Goal: Information Seeking & Learning: Learn about a topic

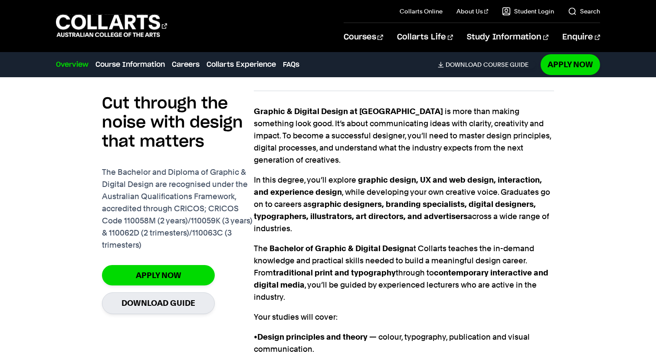
scroll to position [624, 0]
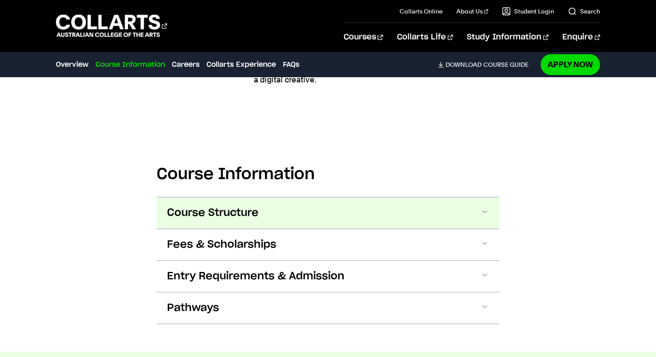
click at [238, 206] on span "Course Structure" at bounding box center [212, 213] width 91 height 14
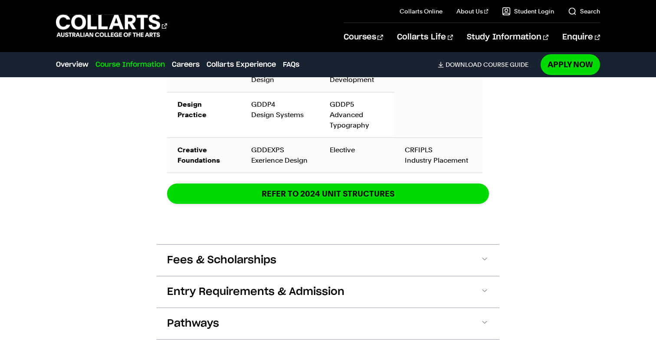
scroll to position [1669, 0]
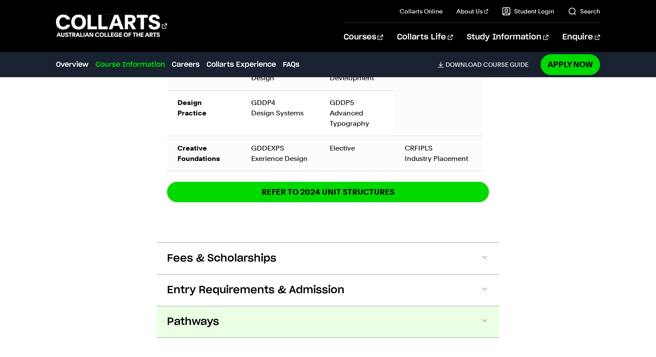
click at [183, 315] on span "Pathways" at bounding box center [193, 322] width 52 height 14
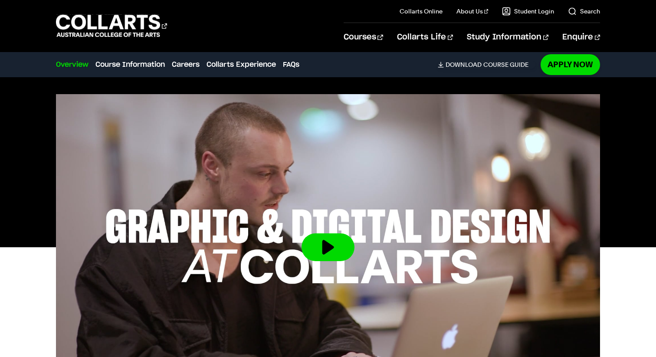
scroll to position [0, 0]
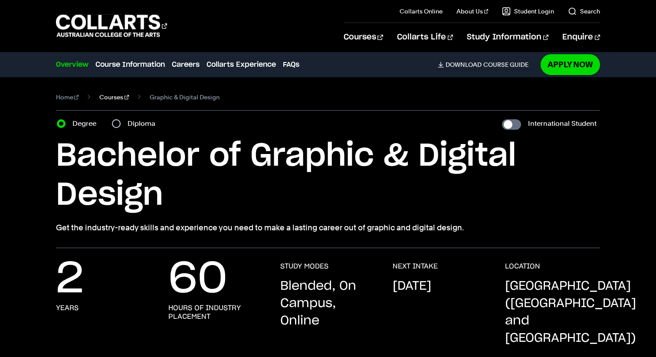
click at [106, 100] on link "Courses" at bounding box center [113, 97] width 29 height 12
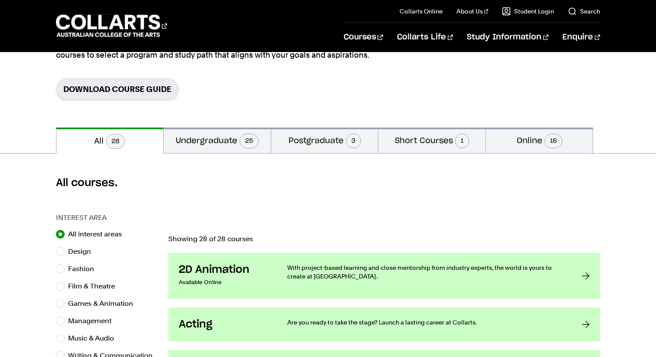
scroll to position [149, 0]
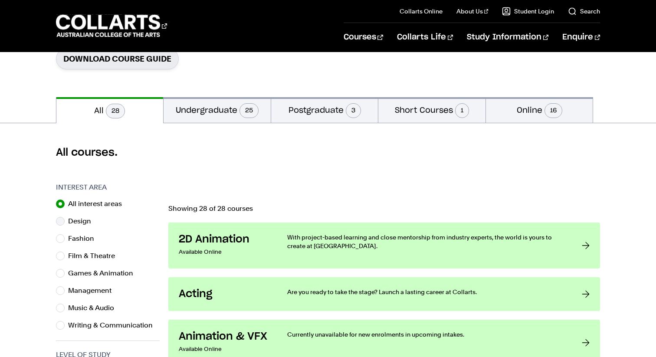
click at [82, 225] on label "Design" at bounding box center [83, 221] width 30 height 12
click at [65, 225] on input "Design" at bounding box center [60, 221] width 9 height 9
radio input "true"
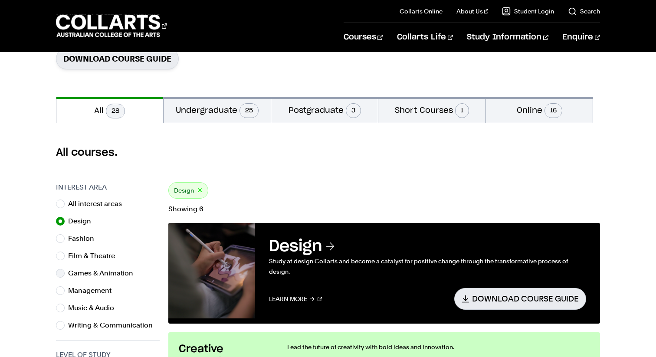
click at [103, 270] on label "Games & Animation" at bounding box center [104, 273] width 72 height 12
click at [65, 270] on input "Games & Animation" at bounding box center [60, 273] width 9 height 9
radio input "true"
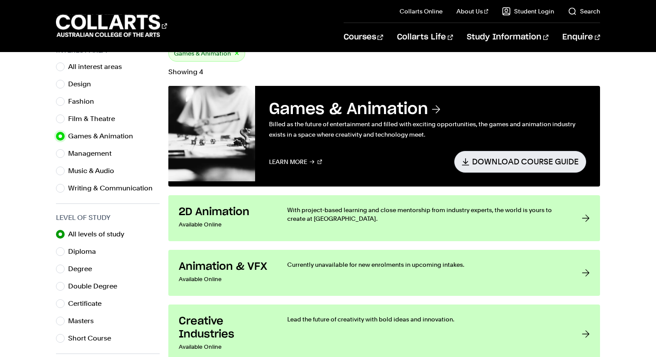
scroll to position [361, 0]
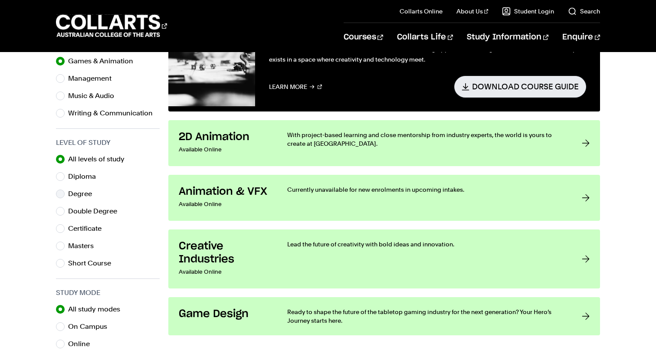
click at [88, 192] on label "Degree" at bounding box center [83, 194] width 31 height 12
click at [65, 192] on input "Degree" at bounding box center [60, 193] width 9 height 9
radio input "true"
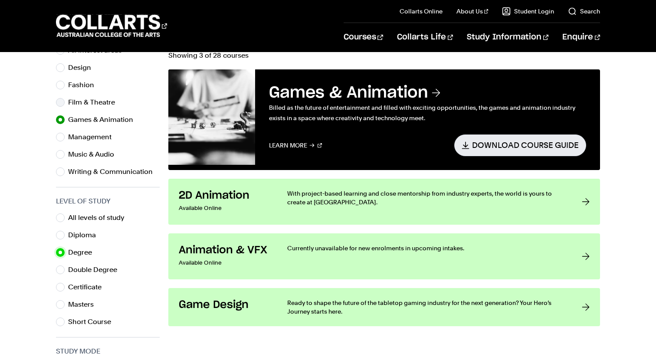
scroll to position [295, 0]
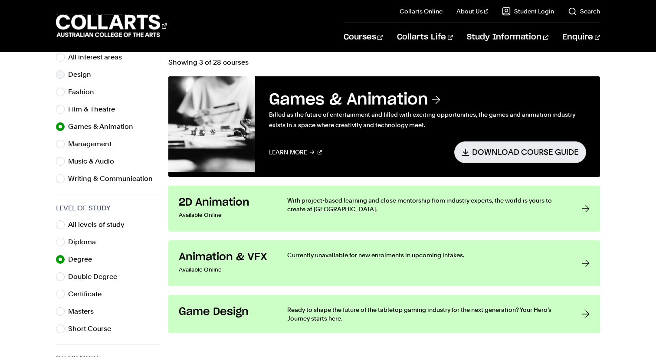
click at [87, 72] on label "Design" at bounding box center [83, 74] width 30 height 12
click at [65, 72] on input "Design" at bounding box center [60, 74] width 9 height 9
radio input "true"
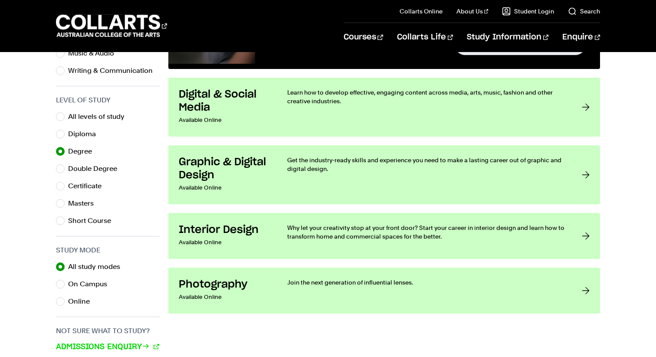
scroll to position [400, 0]
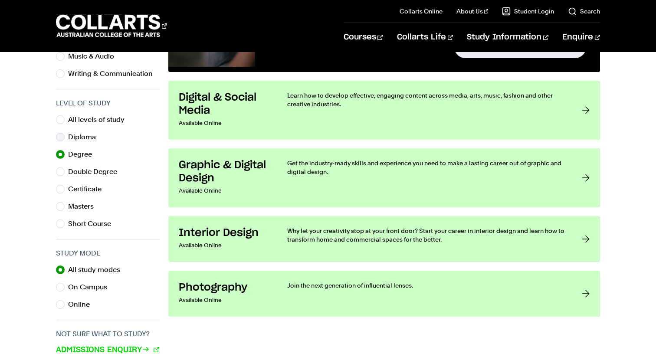
click at [71, 134] on label "Diploma" at bounding box center [85, 137] width 35 height 12
click at [65, 134] on input "Diploma" at bounding box center [60, 137] width 9 height 9
radio input "true"
click at [69, 117] on label "All levels of study" at bounding box center [99, 120] width 63 height 12
click at [65, 117] on input "All levels of study" at bounding box center [60, 119] width 9 height 9
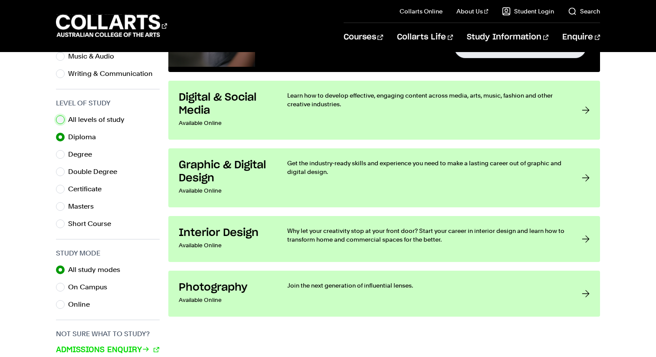
radio input "true"
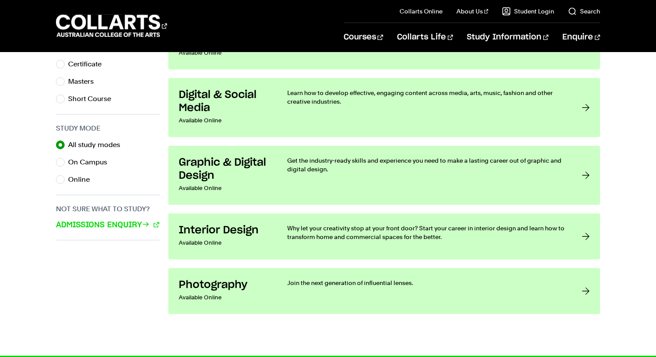
scroll to position [532, 0]
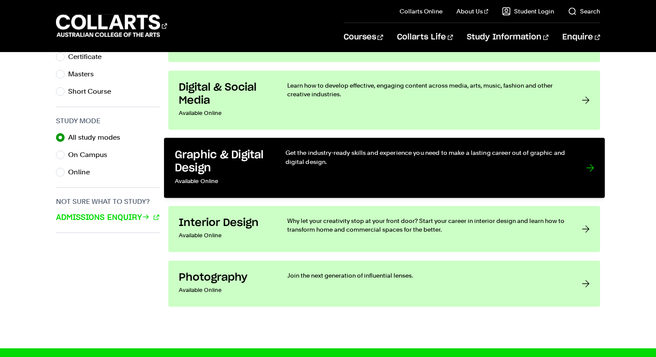
click at [499, 182] on div "Get the industry-ready skills and experience you need to make a lasting career …" at bounding box center [426, 167] width 283 height 39
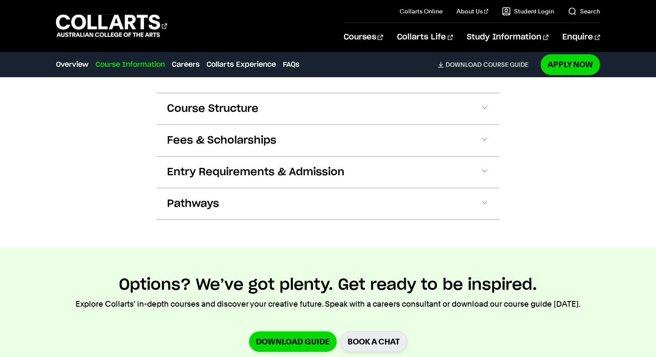
scroll to position [1179, 0]
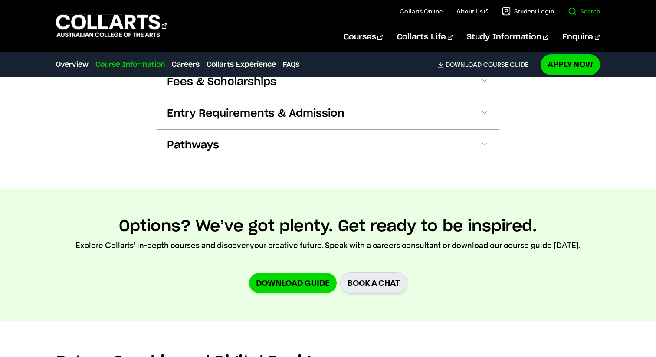
click at [581, 11] on link "Search" at bounding box center [583, 11] width 32 height 9
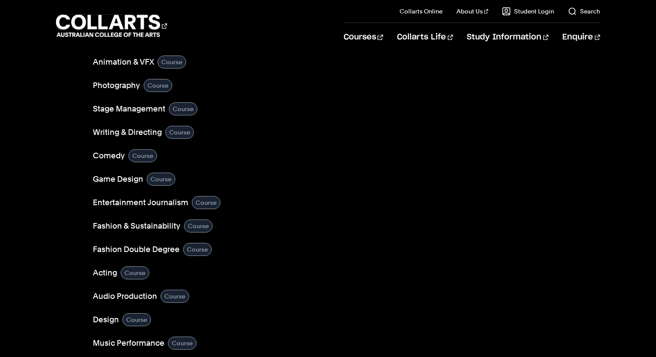
scroll to position [165, 0]
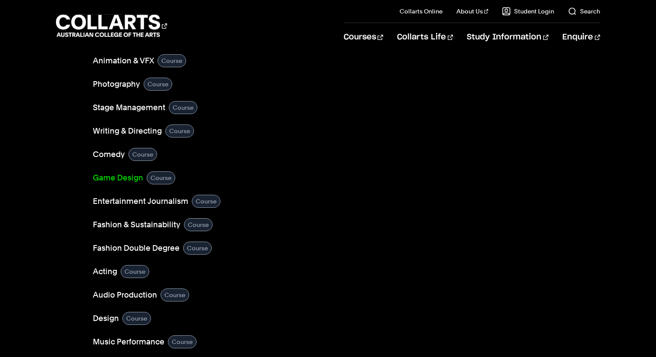
type input "art"
click at [128, 179] on link "Game Design" at bounding box center [118, 178] width 50 height 12
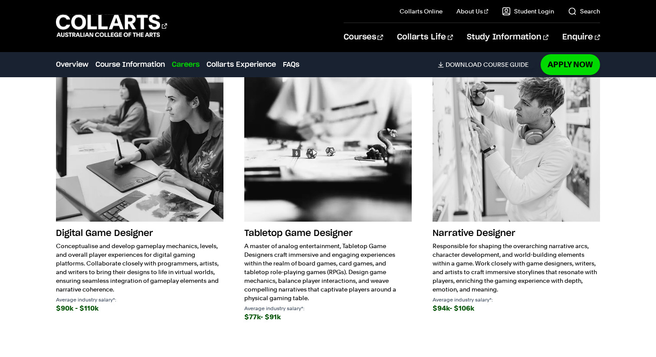
scroll to position [1605, 0]
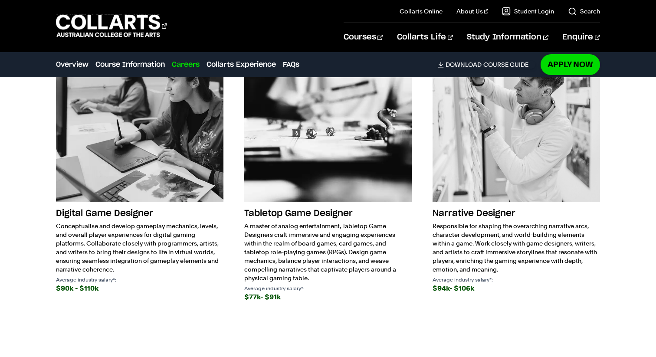
click at [120, 210] on h3 "Digital Game Designer" at bounding box center [139, 213] width 167 height 16
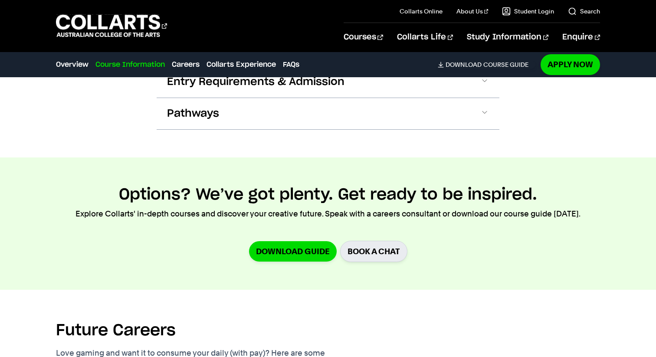
scroll to position [1173, 0]
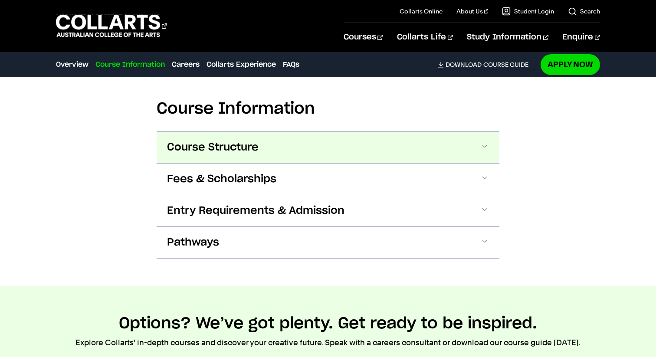
click at [262, 148] on button "Course Structure" at bounding box center [328, 147] width 342 height 31
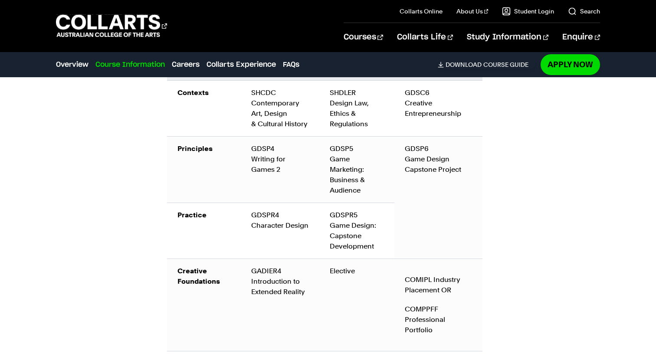
scroll to position [1553, 0]
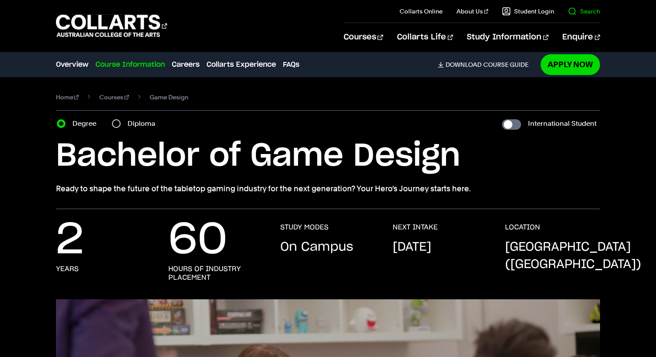
click at [573, 9] on link "Search" at bounding box center [583, 11] width 32 height 9
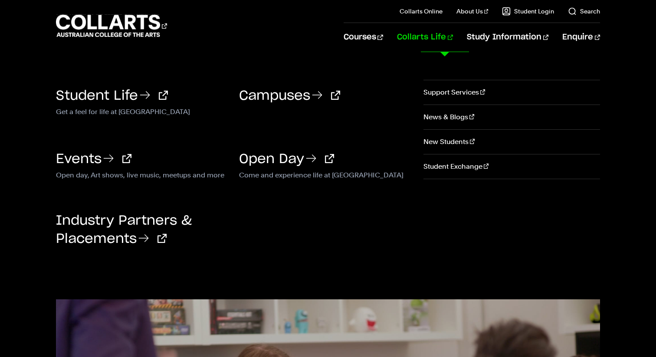
type input "arts"
click at [567, 68] on button "GO" at bounding box center [582, 76] width 30 height 17
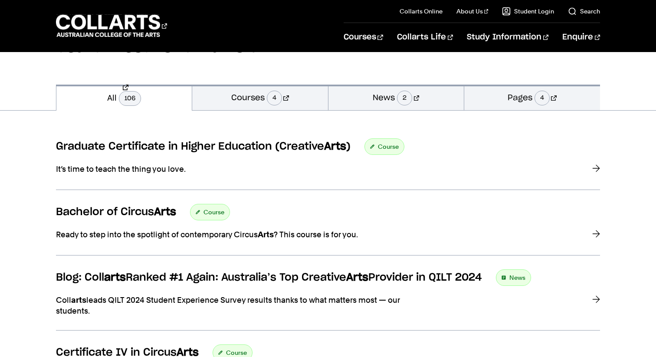
scroll to position [91, 0]
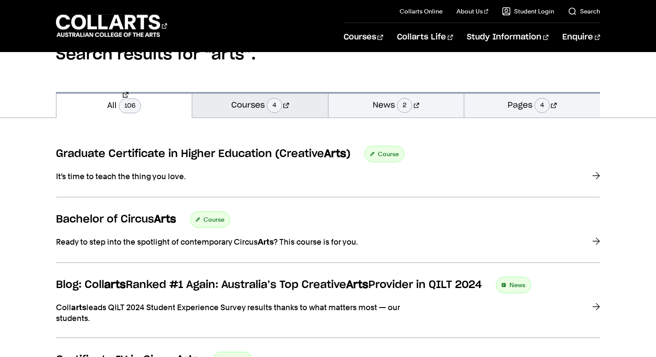
click at [238, 106] on link "Courses 4" at bounding box center [260, 105] width 136 height 26
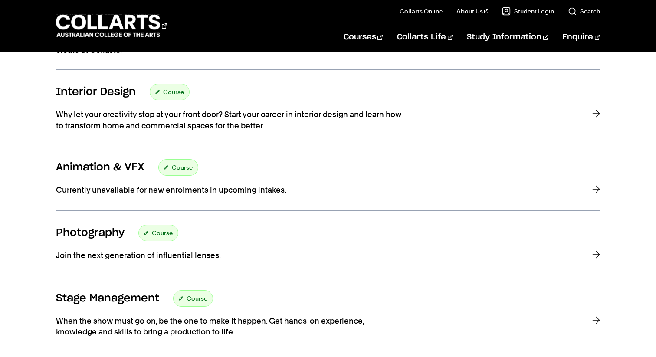
scroll to position [426, 0]
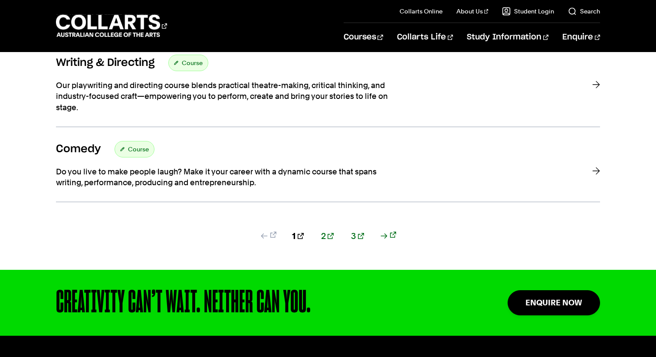
click at [326, 235] on link "2" at bounding box center [327, 236] width 13 height 12
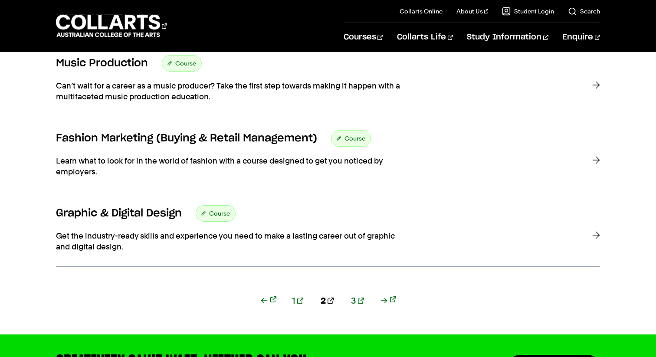
scroll to position [680, 0]
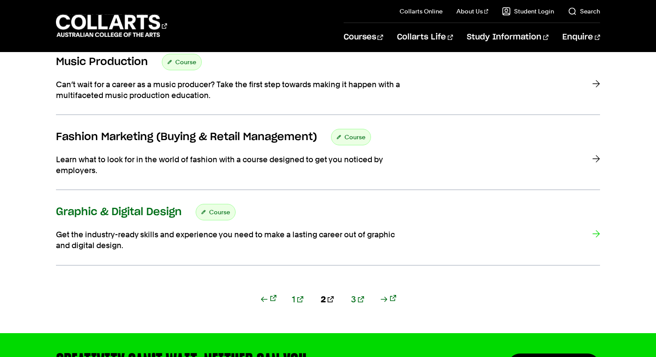
click at [99, 221] on link "Graphic & Digital Design Course Get the industry-ready skills and experience yo…" at bounding box center [328, 234] width 544 height 61
click at [147, 210] on h3 "Graphic & Digital Design" at bounding box center [119, 211] width 126 height 13
click at [352, 301] on div "1 2 3" at bounding box center [328, 313] width 544 height 40
click at [351, 299] on link "3" at bounding box center [357, 299] width 13 height 12
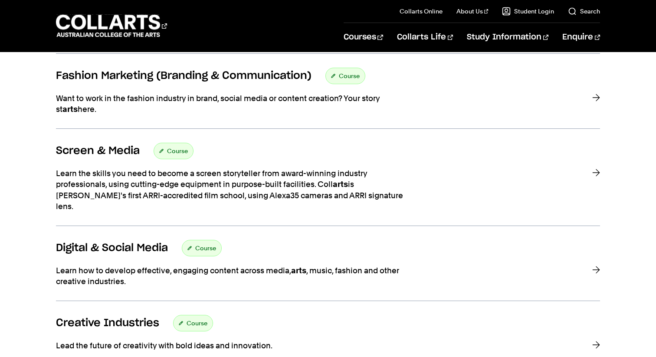
scroll to position [387, 0]
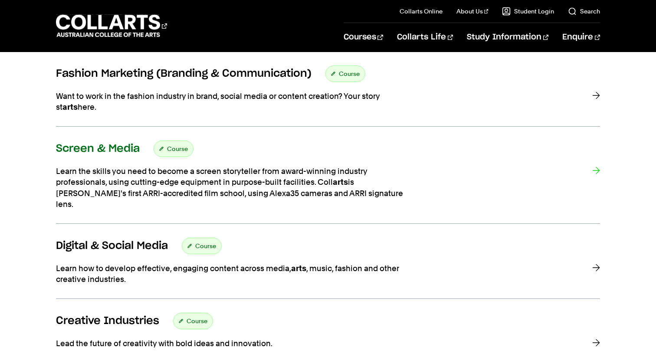
click at [119, 154] on h3 "Screen & Media" at bounding box center [98, 148] width 84 height 13
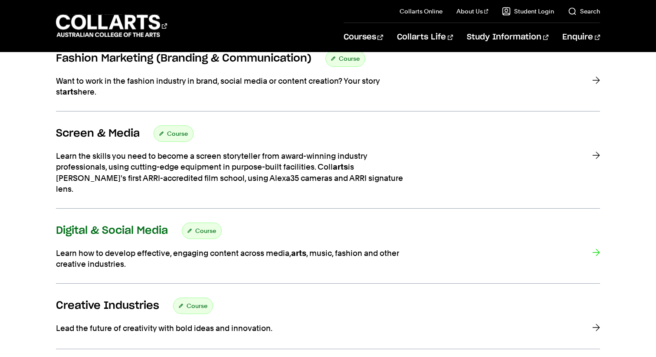
scroll to position [407, 0]
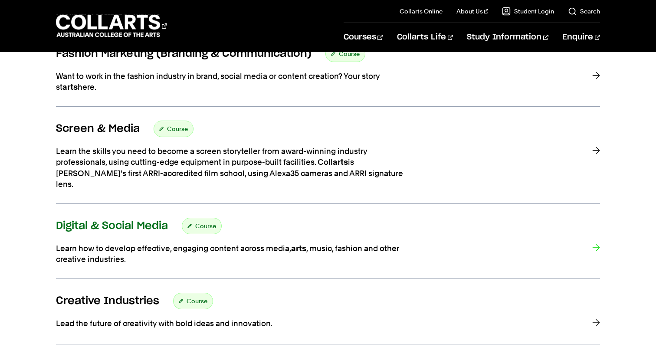
click at [110, 222] on div "Digital & Social Media Course" at bounding box center [328, 226] width 544 height 16
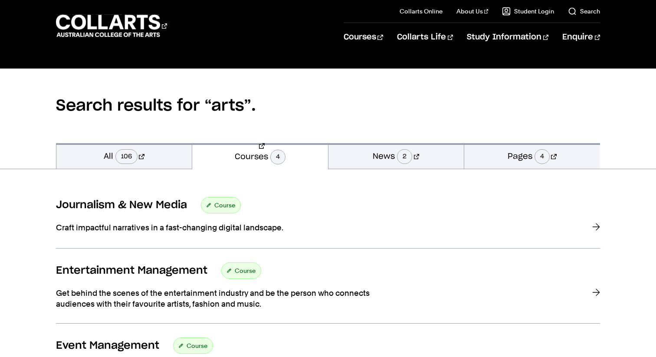
scroll to position [0, 0]
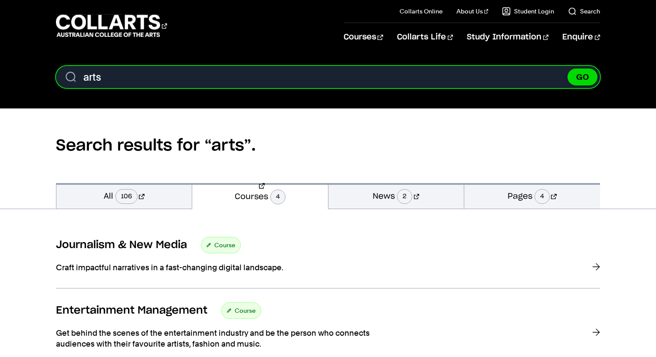
click at [258, 78] on input "arts" at bounding box center [328, 77] width 544 height 22
type input "visual art"
click at [567, 68] on button "GO" at bounding box center [582, 76] width 30 height 17
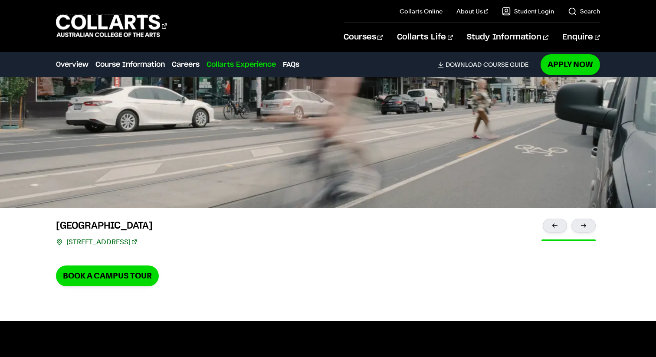
scroll to position [2225, 0]
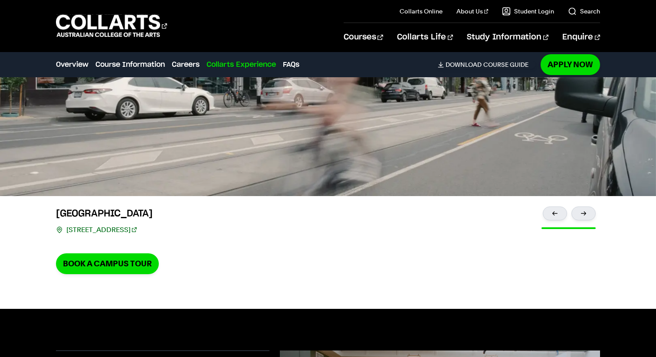
click at [222, 275] on div "Learn more about campus life at Collarts Brunswick St Campus 209 Brunswick St, …" at bounding box center [328, 100] width 656 height 415
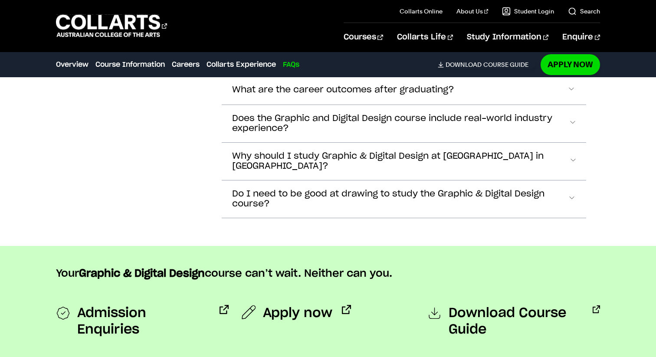
scroll to position [3188, 0]
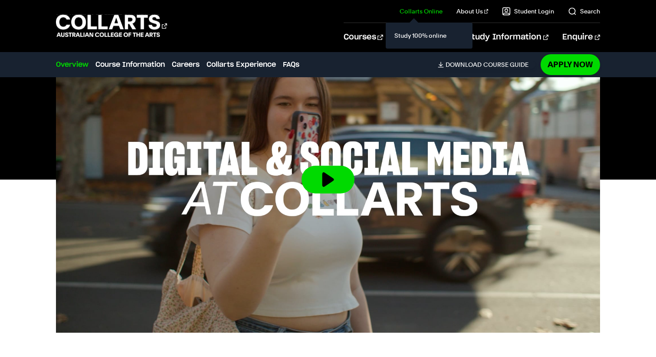
scroll to position [335, 0]
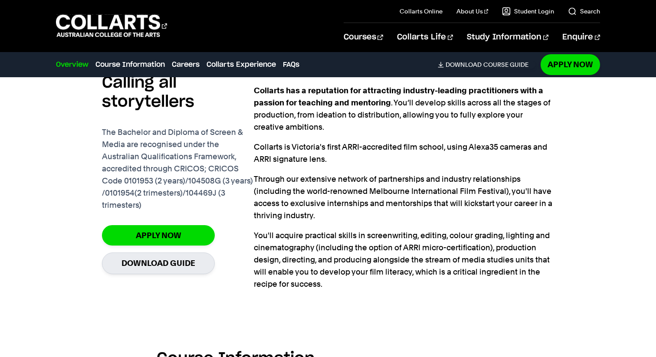
scroll to position [589, 0]
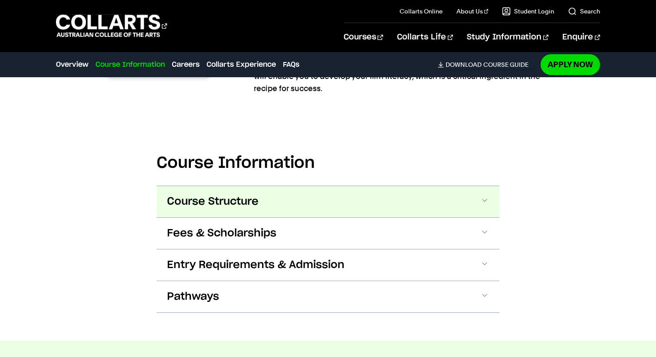
click at [289, 205] on button "Course Structure" at bounding box center [328, 201] width 342 height 31
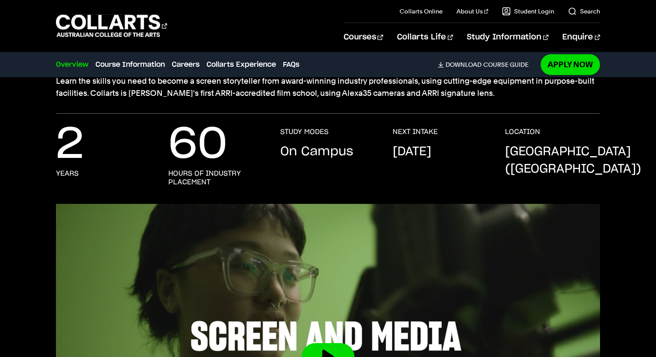
scroll to position [90, 0]
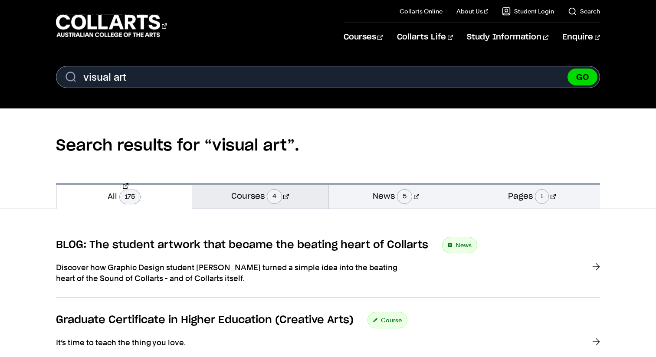
click at [277, 198] on span "4" at bounding box center [274, 196] width 15 height 15
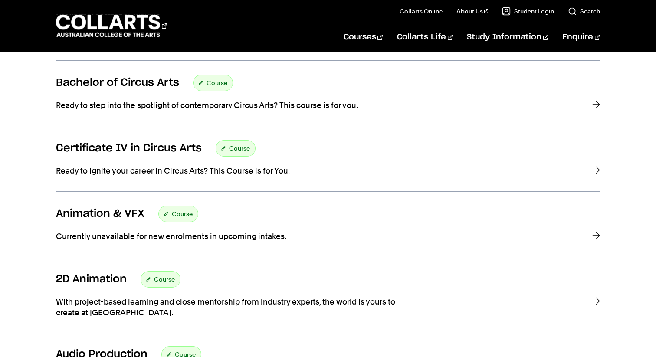
scroll to position [228, 0]
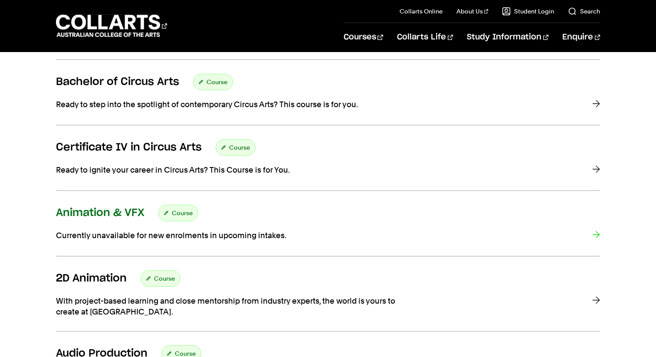
click at [91, 215] on h3 "Animation & VFX" at bounding box center [100, 212] width 88 height 13
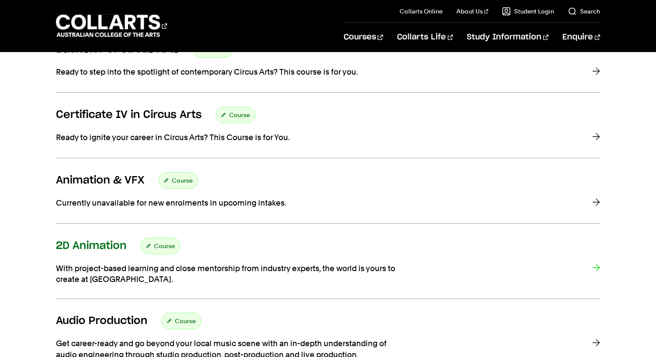
click at [74, 241] on h3 "2D Animation" at bounding box center [91, 245] width 71 height 13
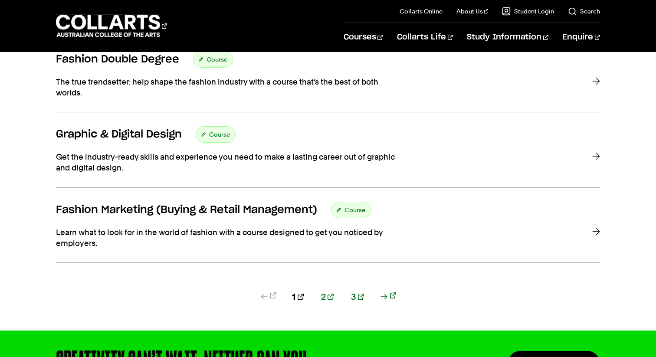
click at [326, 290] on link "2" at bounding box center [327, 296] width 13 height 12
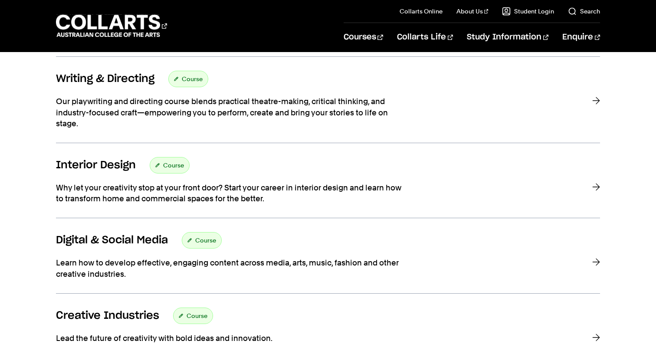
scroll to position [320, 0]
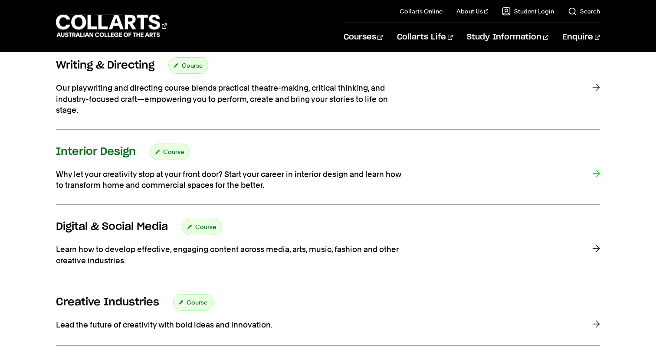
click at [111, 174] on p "Why let your creativity stop at your front door? Start your career in interior …" at bounding box center [229, 180] width 347 height 22
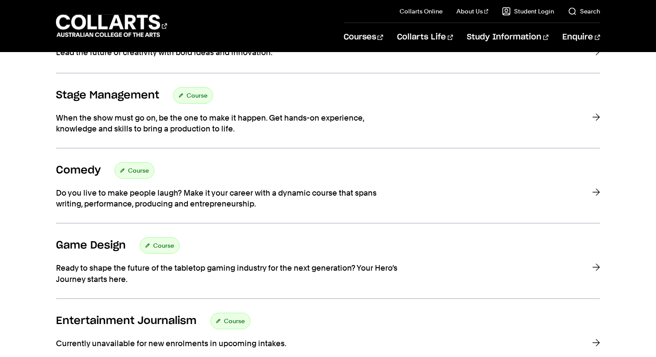
scroll to position [680, 0]
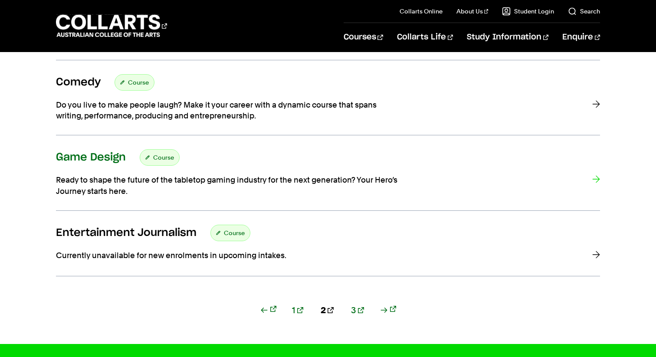
click at [87, 154] on h3 "Game Design" at bounding box center [91, 157] width 70 height 13
click at [351, 313] on link "3" at bounding box center [357, 310] width 13 height 12
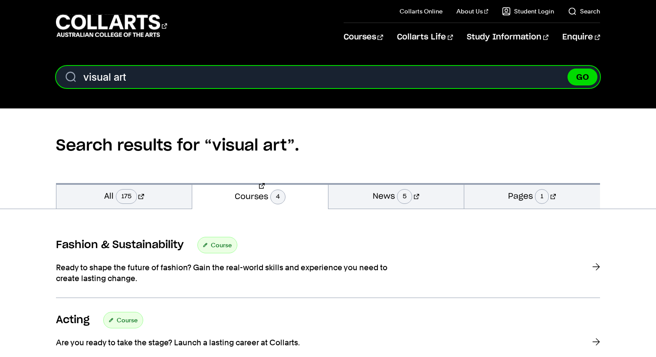
click at [268, 88] on input "visual art" at bounding box center [328, 77] width 544 height 22
type input "animation"
click at [567, 68] on button "GO" at bounding box center [582, 76] width 30 height 17
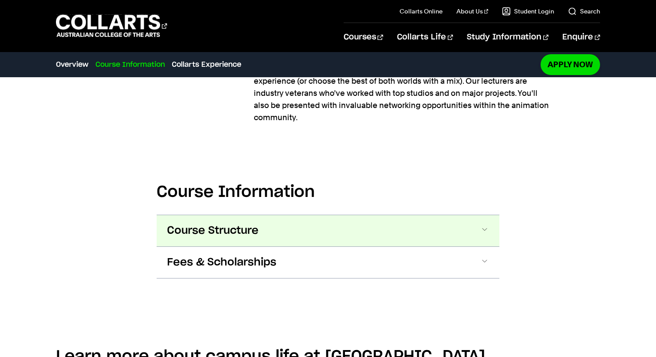
click at [321, 215] on button "Course Structure" at bounding box center [328, 230] width 342 height 31
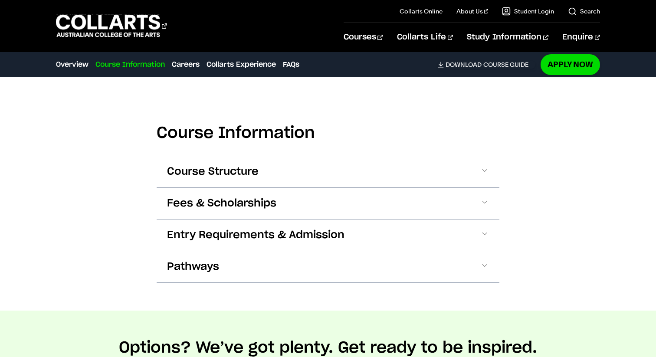
scroll to position [860, 0]
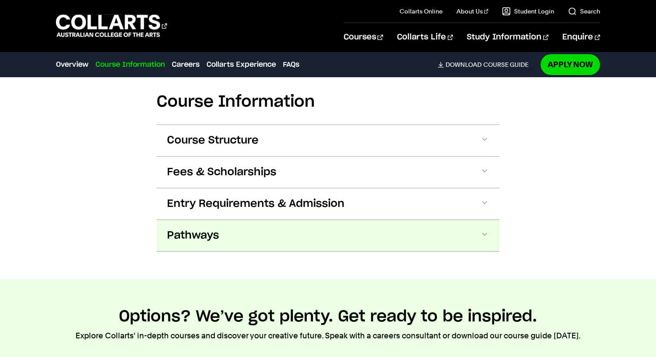
click at [325, 232] on button "Pathways" at bounding box center [328, 235] width 342 height 31
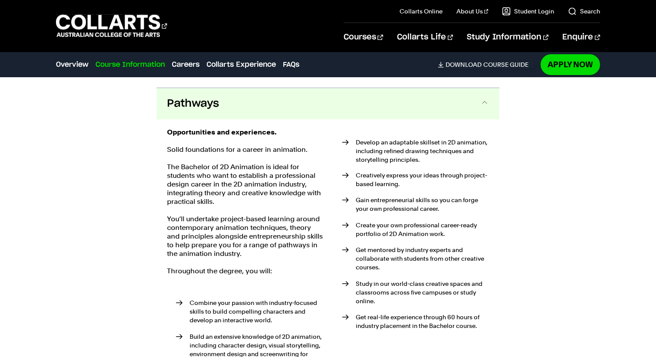
scroll to position [992, 0]
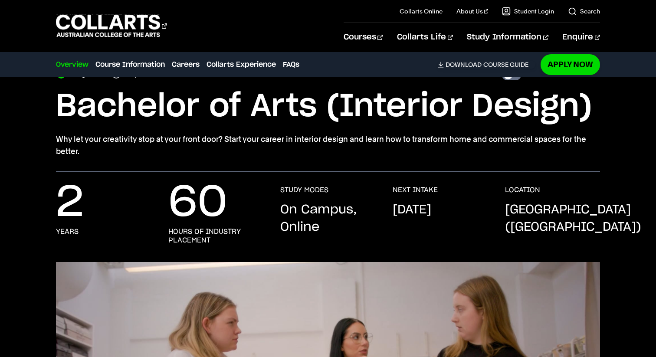
scroll to position [51, 0]
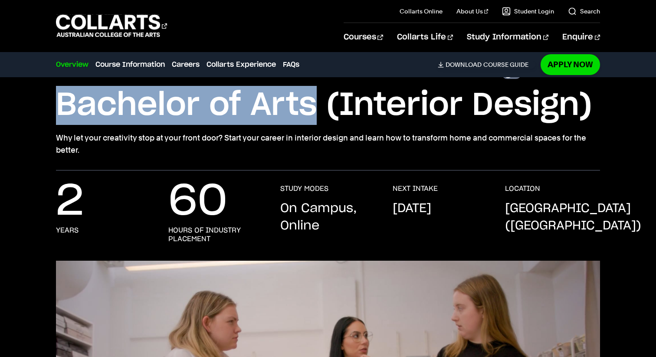
drag, startPoint x: 317, startPoint y: 105, endPoint x: 39, endPoint y: 116, distance: 278.1
click at [39, 116] on div "Home Courses Interior Design Course variant Degree Diploma International Studen…" at bounding box center [328, 98] width 656 height 144
copy h1 "Bachelor of Arts"
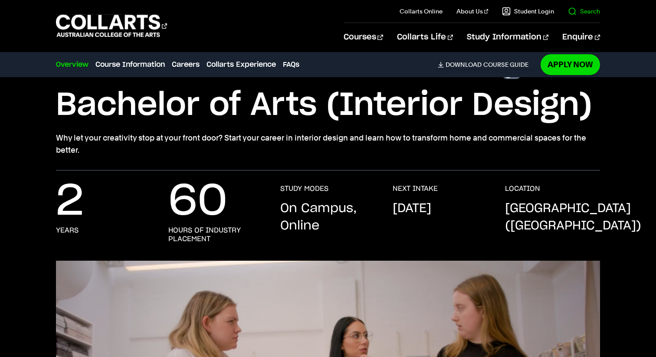
click at [570, 16] on il "Search" at bounding box center [577, 11] width 46 height 23
click at [577, 8] on link "Search" at bounding box center [583, 11] width 32 height 9
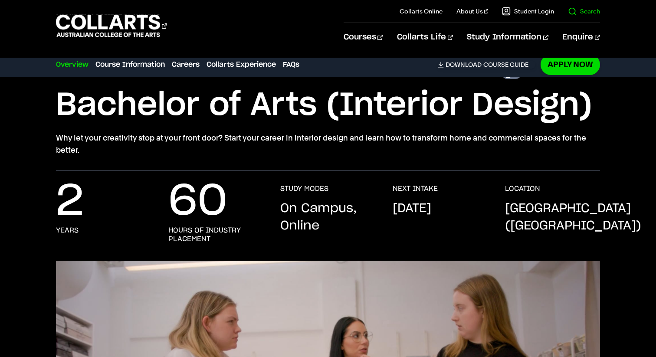
click at [570, 13] on link "Search" at bounding box center [583, 11] width 32 height 9
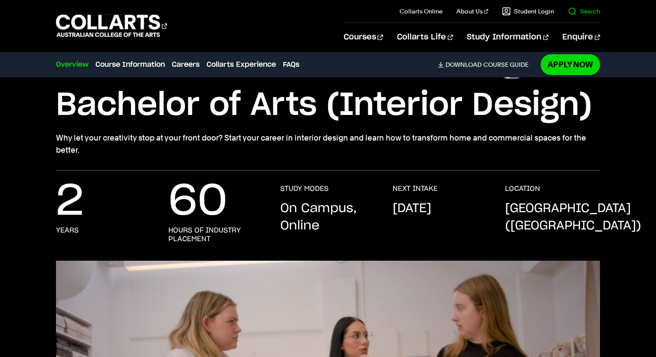
click at [579, 12] on link "Search" at bounding box center [583, 11] width 32 height 9
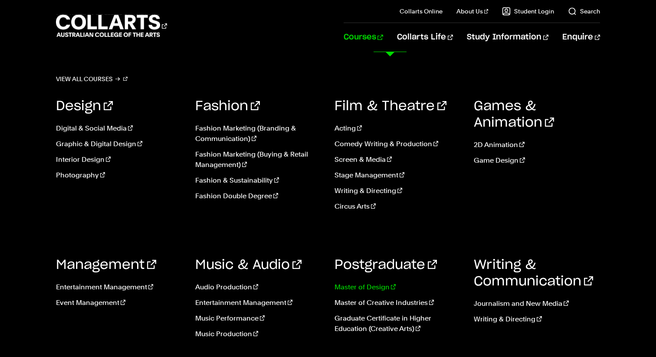
scroll to position [126, 0]
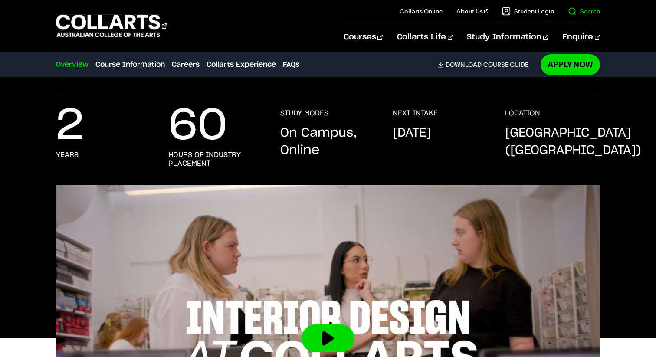
click at [583, 13] on link "Search" at bounding box center [583, 11] width 32 height 9
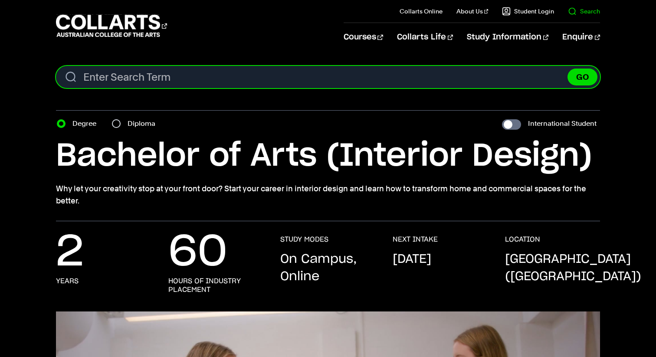
paste input "Bachelor of Arts"
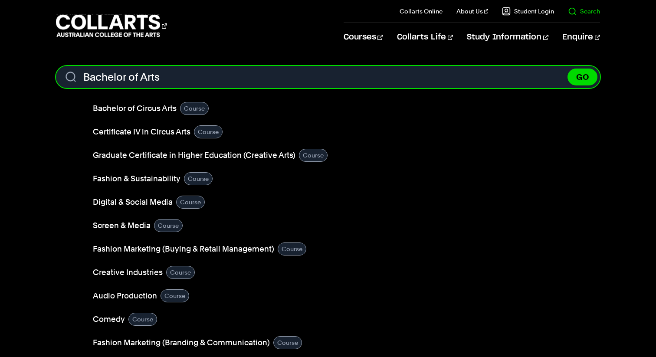
type input "Bachelor of Arts"
click at [567, 68] on button "GO" at bounding box center [582, 76] width 30 height 17
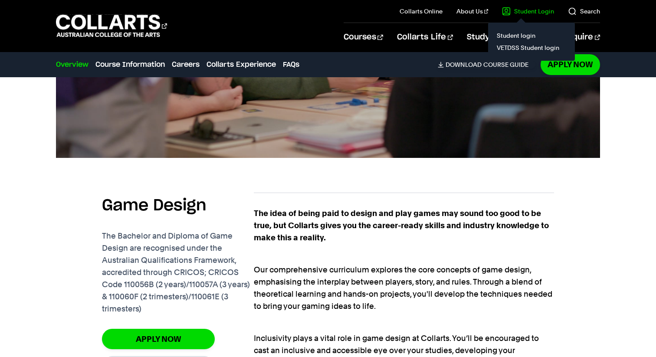
scroll to position [457, 0]
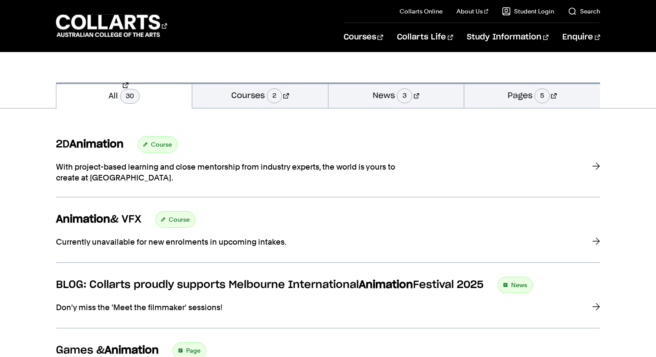
scroll to position [107, 0]
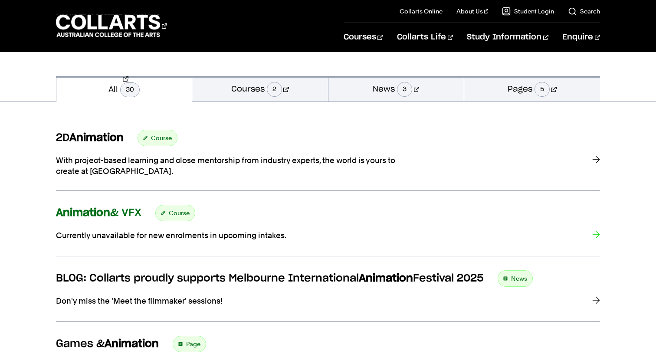
click at [97, 211] on strong "Animation" at bounding box center [83, 213] width 54 height 10
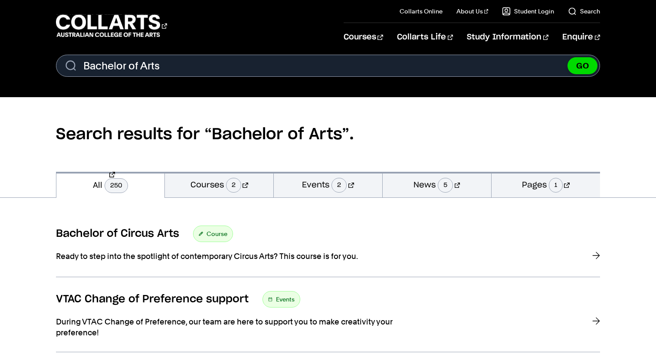
scroll to position [20, 0]
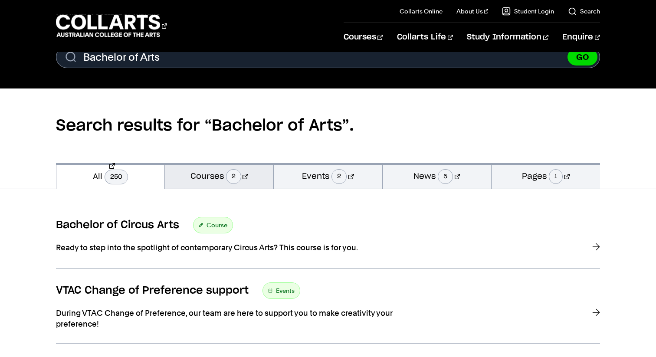
click at [211, 184] on link "Courses 2" at bounding box center [219, 176] width 108 height 26
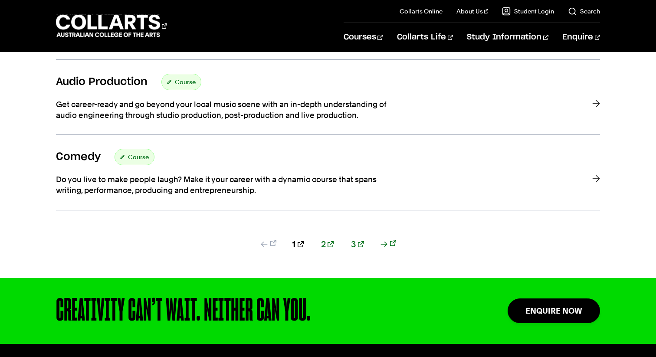
scroll to position [751, 0]
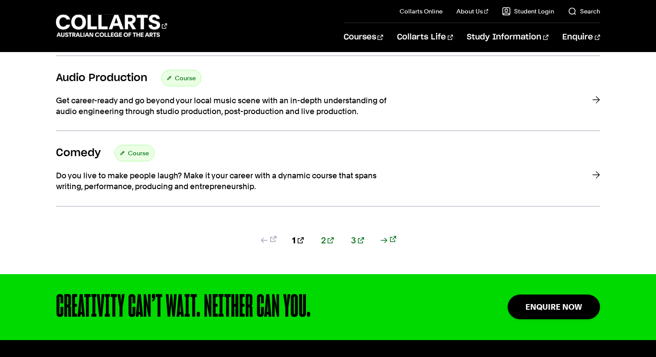
click at [329, 234] on div "1 2 3" at bounding box center [328, 254] width 544 height 40
click at [324, 234] on div "1 2 3" at bounding box center [328, 254] width 544 height 40
click at [326, 234] on link "2" at bounding box center [327, 240] width 13 height 12
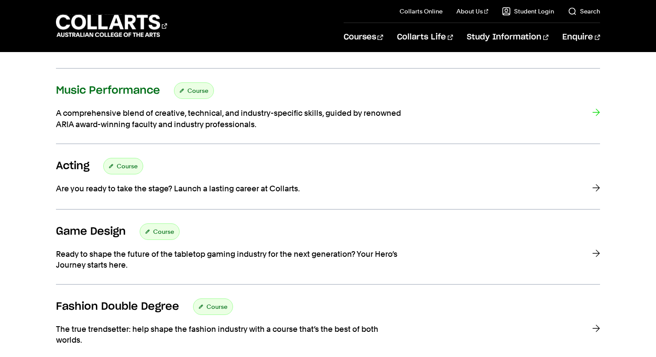
scroll to position [241, 0]
